Goal: Navigation & Orientation: Find specific page/section

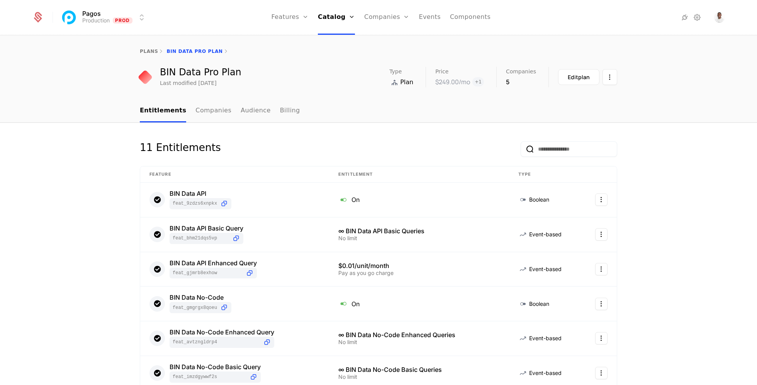
click at [152, 47] on div "plans BIN Data Pro Plan" at bounding box center [378, 51] width 757 height 31
click at [152, 49] on link "plans" at bounding box center [149, 51] width 18 height 5
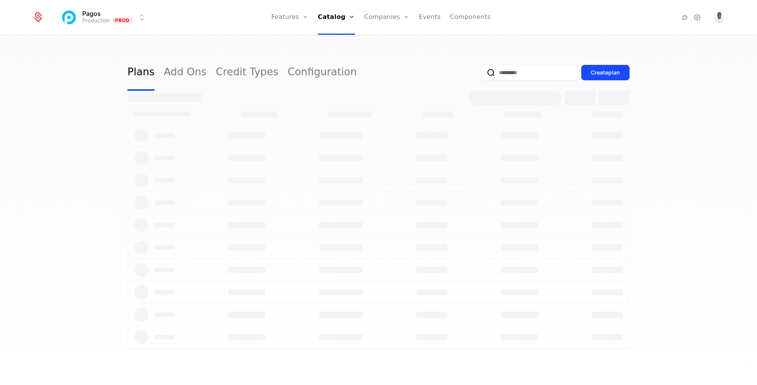
select select "***"
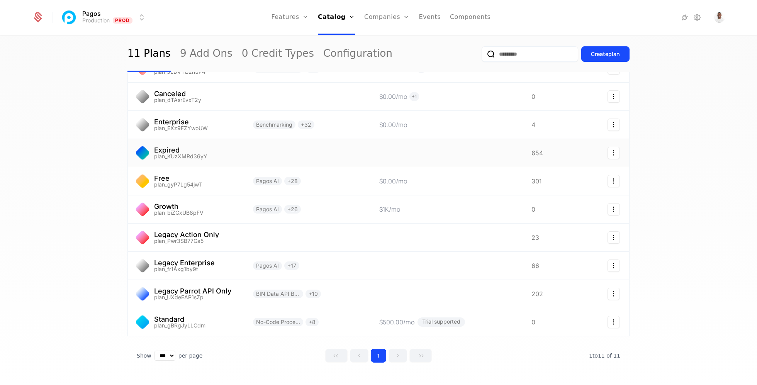
scroll to position [95, 0]
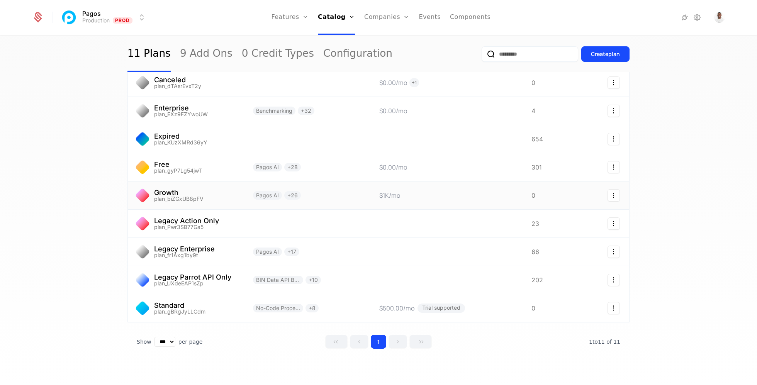
click at [330, 200] on link at bounding box center [307, 196] width 126 height 28
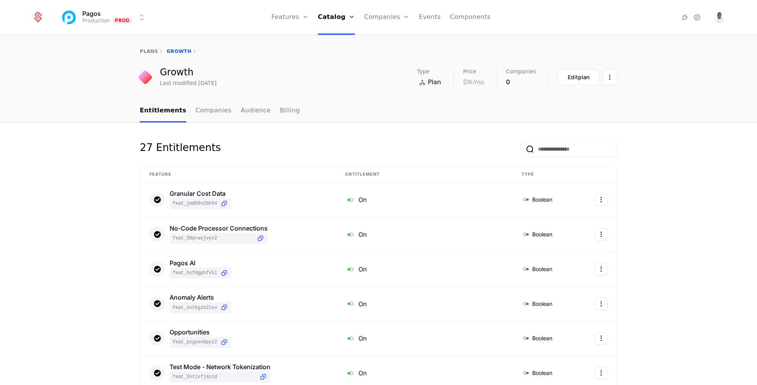
click at [241, 113] on link "Audience" at bounding box center [256, 111] width 30 height 23
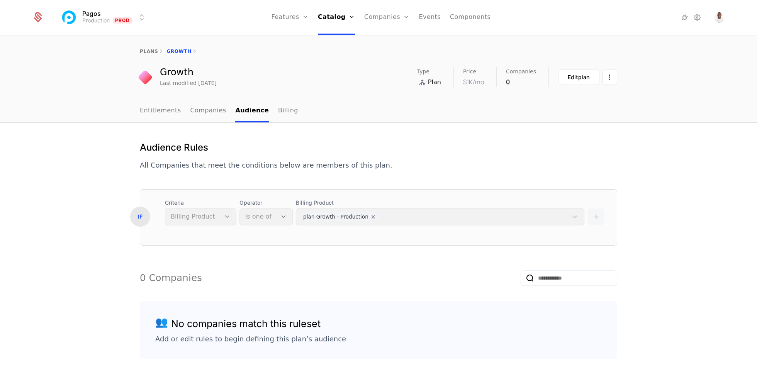
click at [162, 107] on link "Entitlements" at bounding box center [160, 111] width 41 height 23
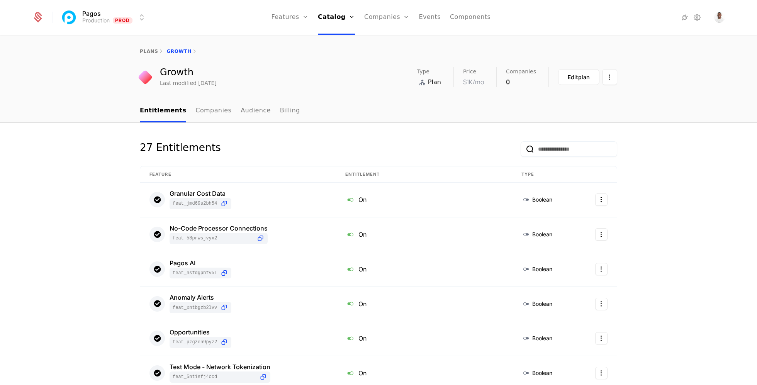
click at [145, 51] on link "plans" at bounding box center [149, 51] width 18 height 5
select select "***"
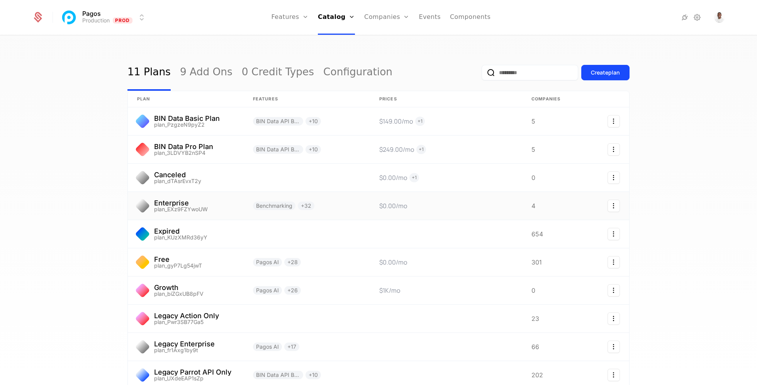
scroll to position [95, 0]
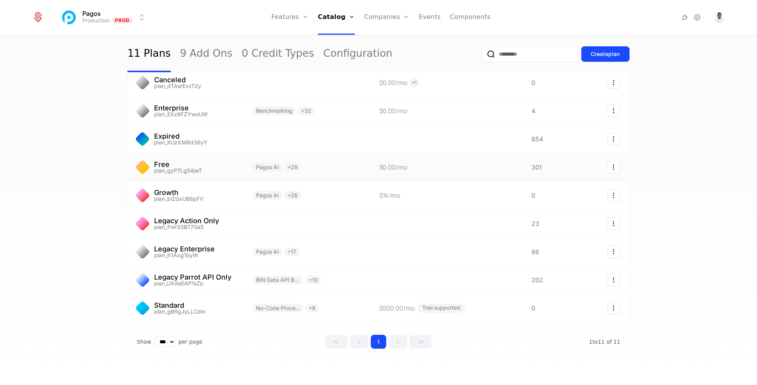
click at [343, 171] on link at bounding box center [307, 167] width 126 height 28
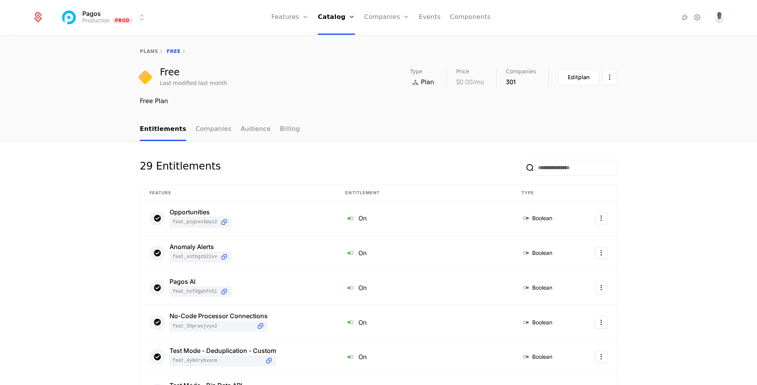
click at [246, 141] on link "Audience" at bounding box center [256, 129] width 30 height 23
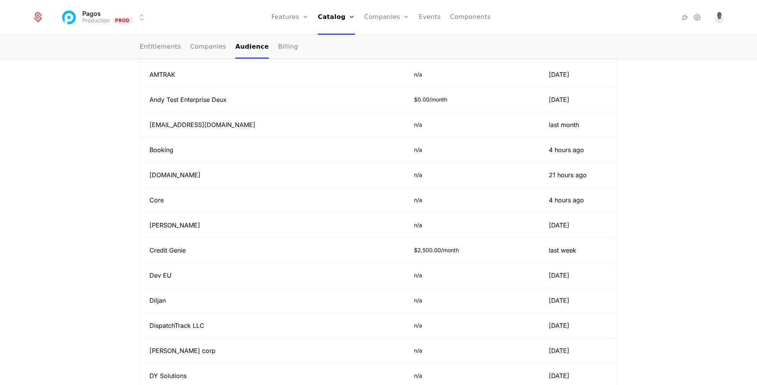
scroll to position [225, 0]
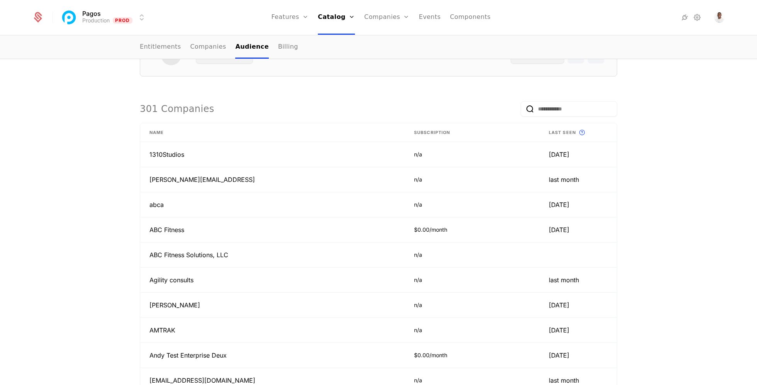
click at [209, 36] on link "Companies" at bounding box center [208, 47] width 36 height 23
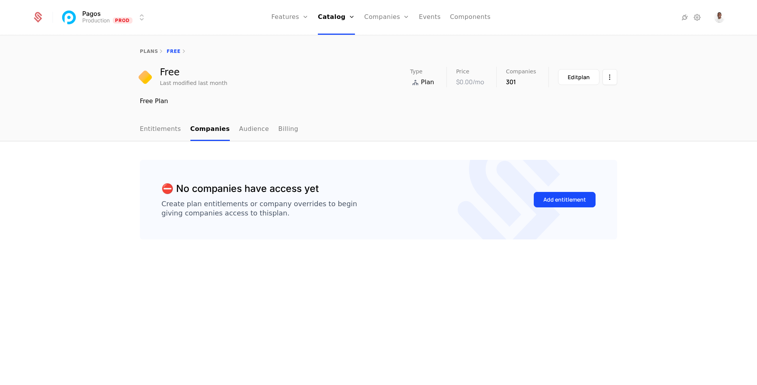
click at [248, 132] on link "Audience" at bounding box center [254, 129] width 30 height 23
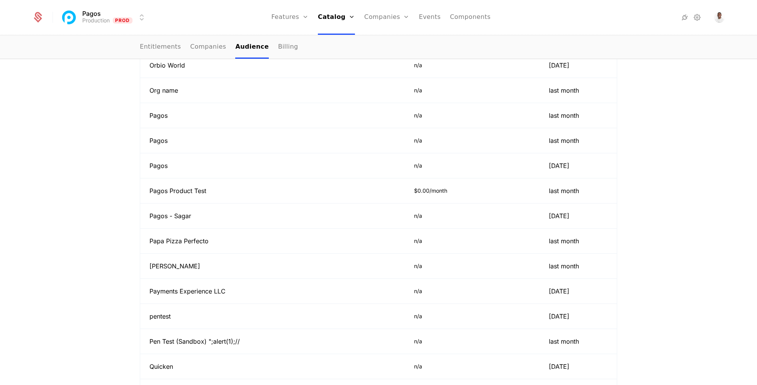
scroll to position [2562, 0]
